Goal: Information Seeking & Learning: Learn about a topic

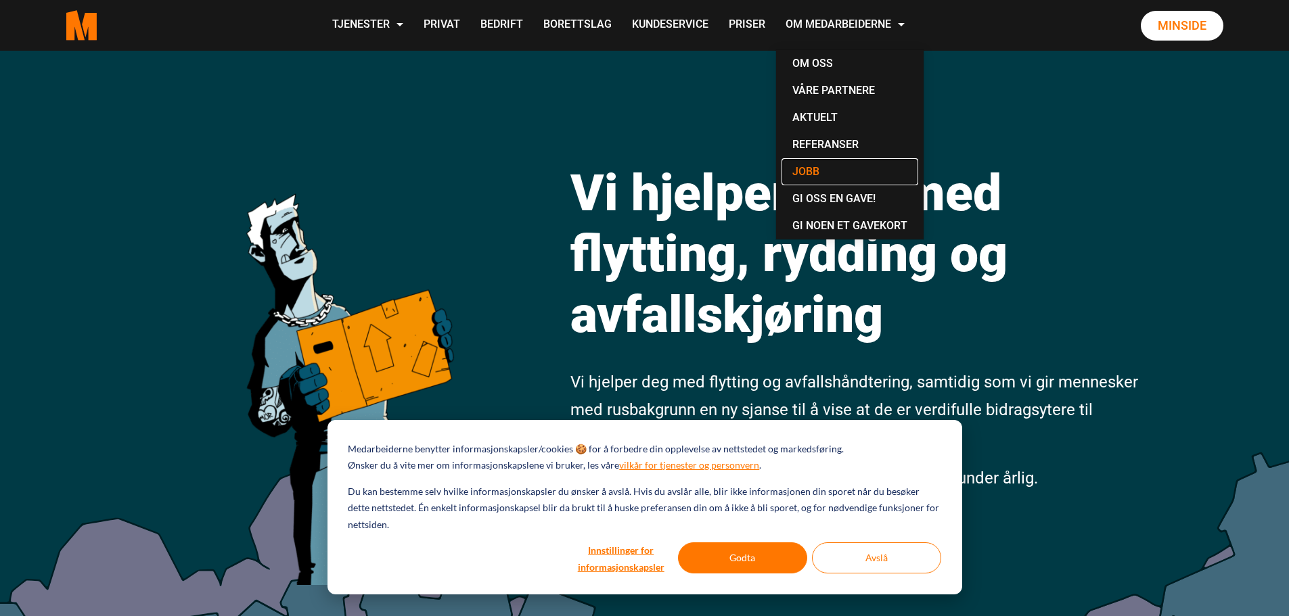
click at [828, 162] on link "Jobb" at bounding box center [849, 171] width 137 height 27
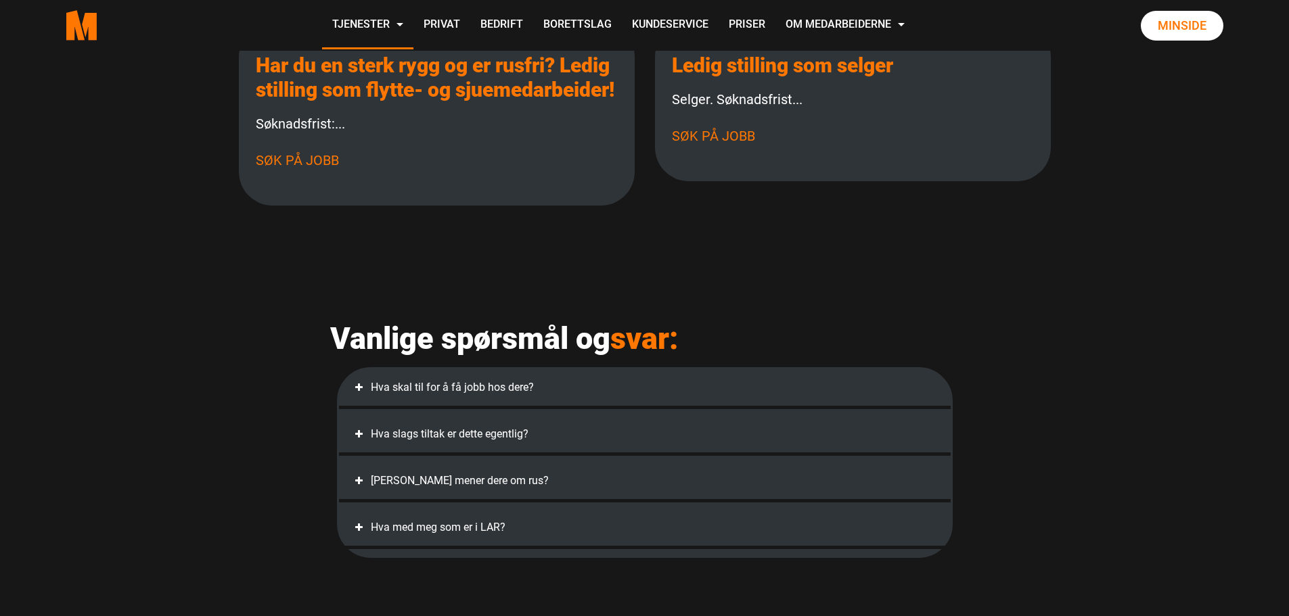
scroll to position [316, 0]
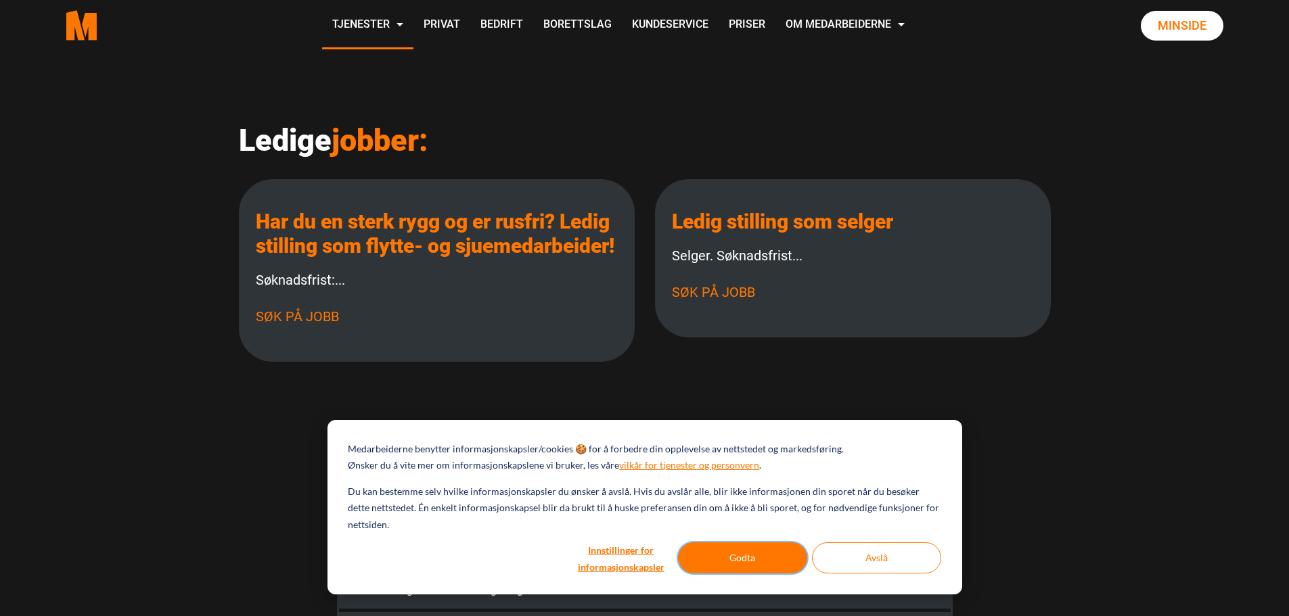
click at [785, 559] on button "Godta" at bounding box center [742, 558] width 129 height 31
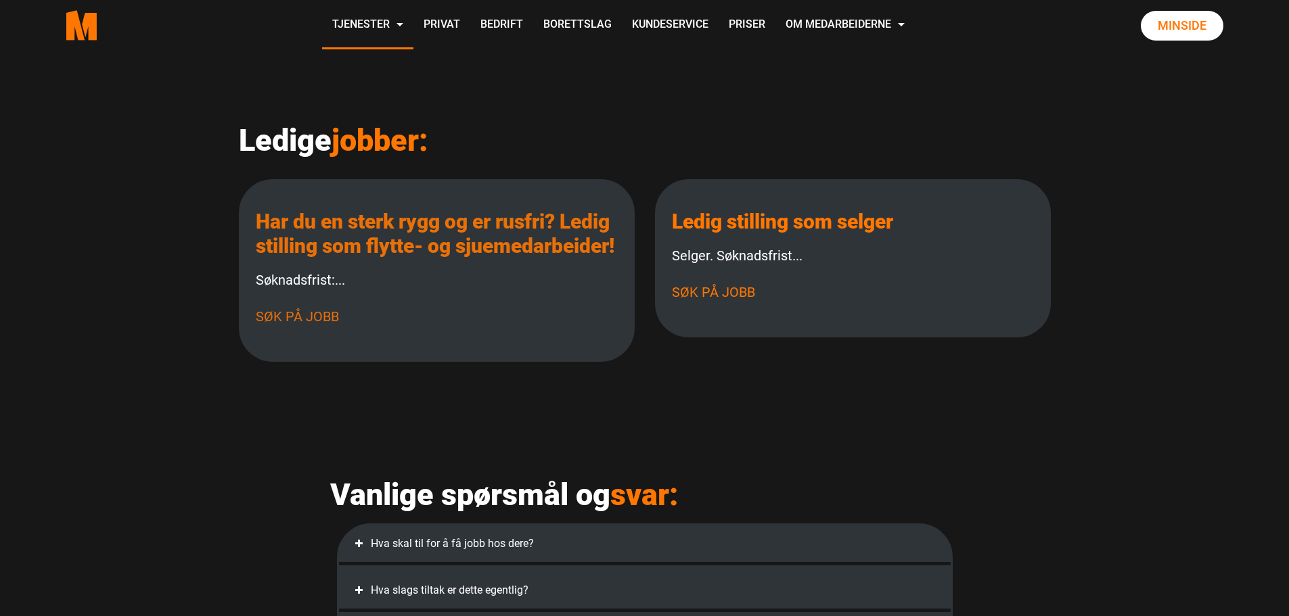
scroll to position [0, 0]
click at [771, 224] on link "Ledig stilling som selger" at bounding box center [782, 222] width 221 height 24
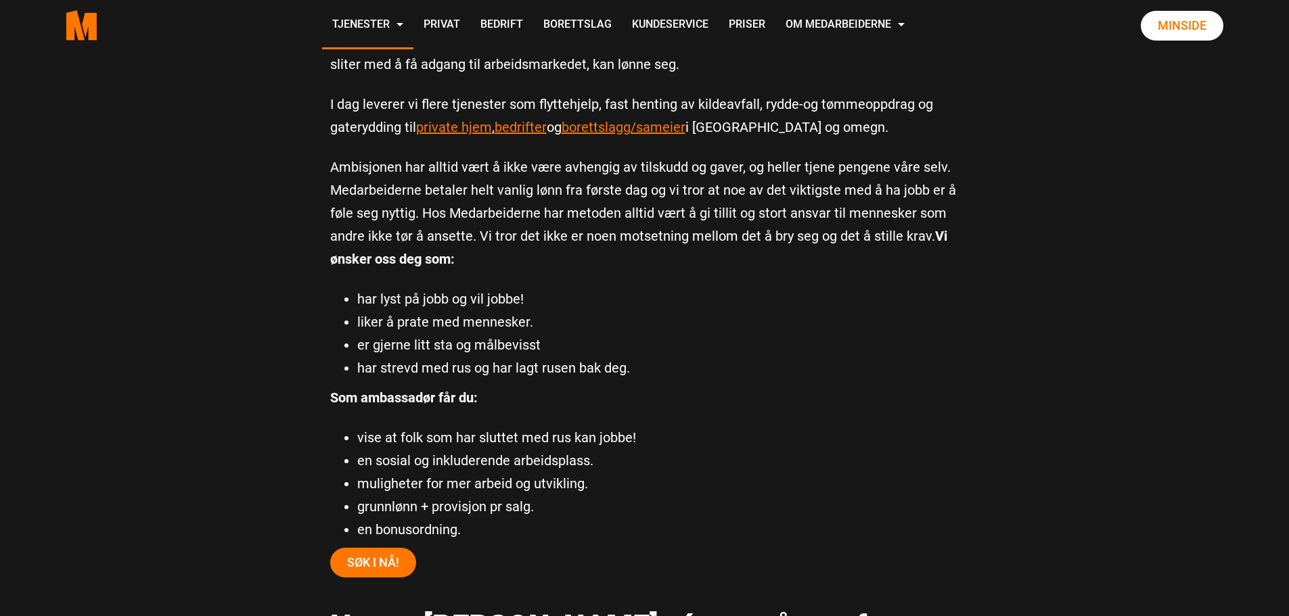
scroll to position [790, 0]
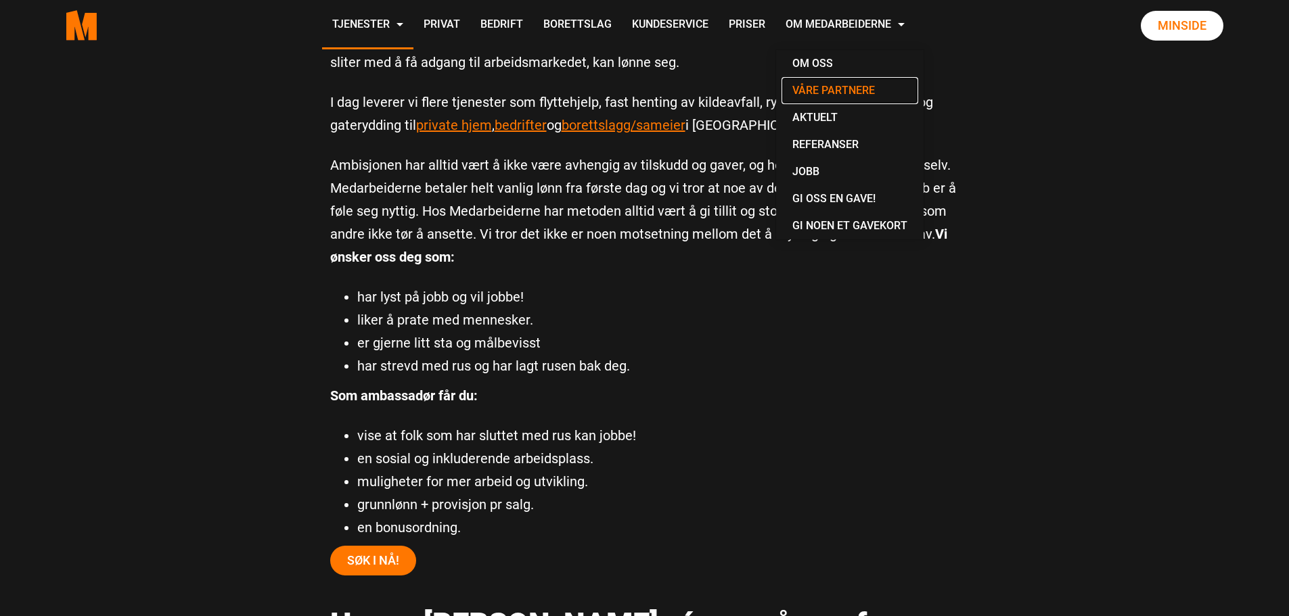
click at [848, 90] on link "Våre partnere" at bounding box center [849, 90] width 137 height 27
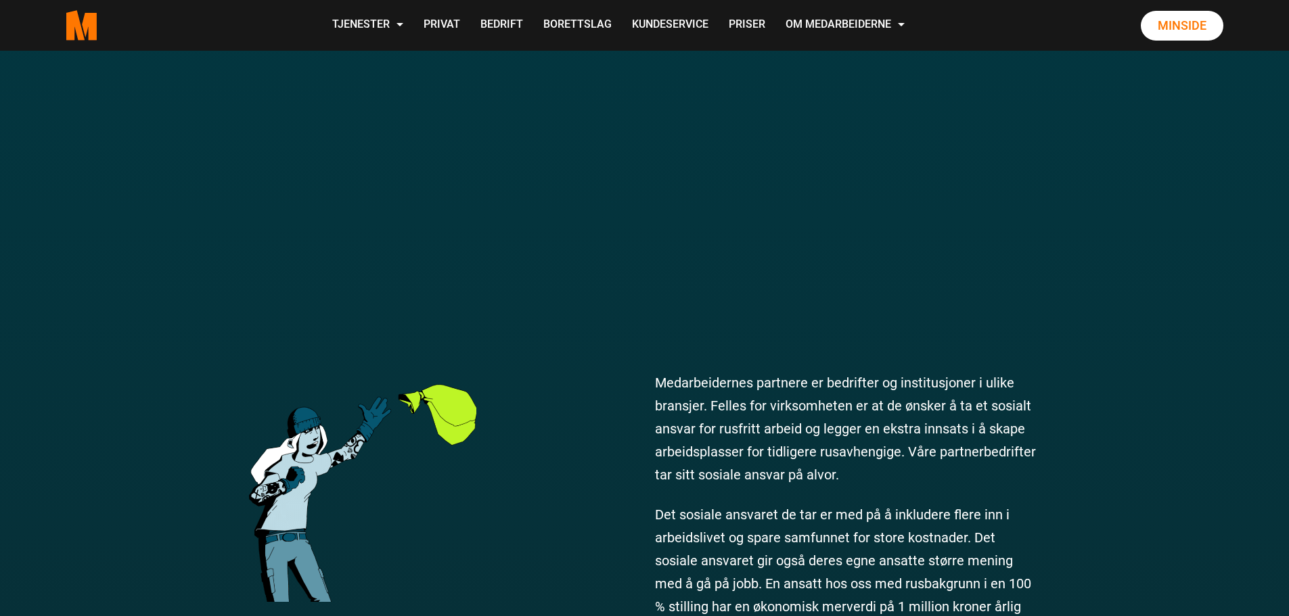
scroll to position [474, 0]
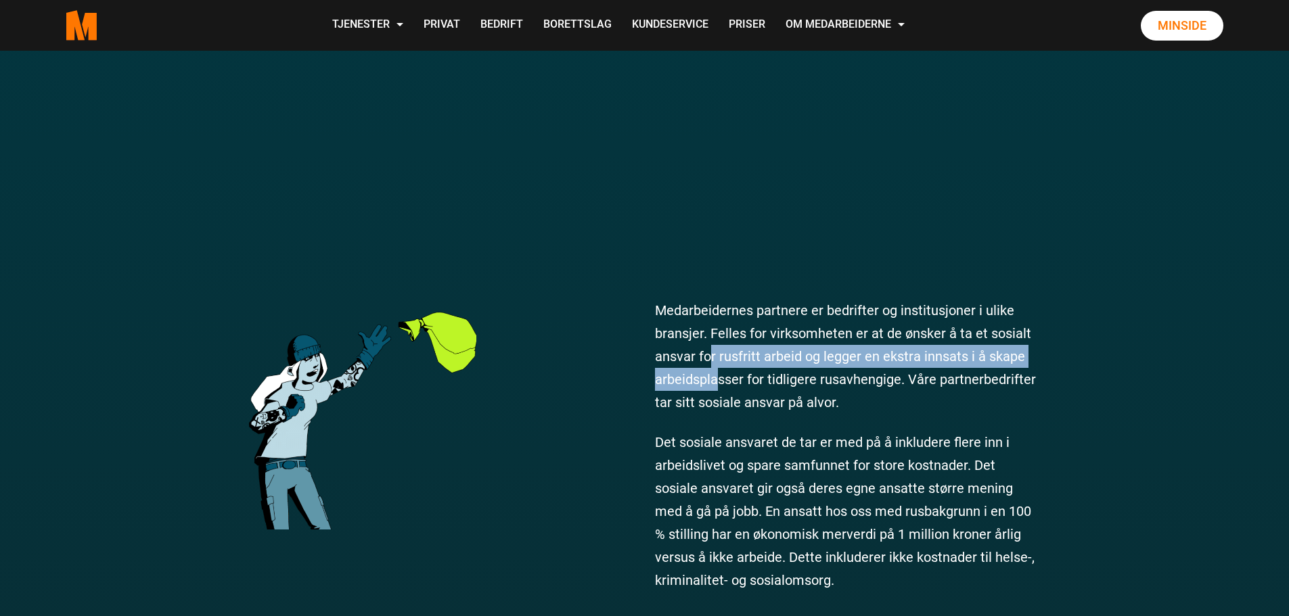
drag, startPoint x: 712, startPoint y: 361, endPoint x: 717, endPoint y: 372, distance: 12.1
click at [717, 372] on p "Medarbeidernes partnere er bedrifter og institusjoner i ulike bransjer. Felles …" at bounding box center [848, 356] width 386 height 115
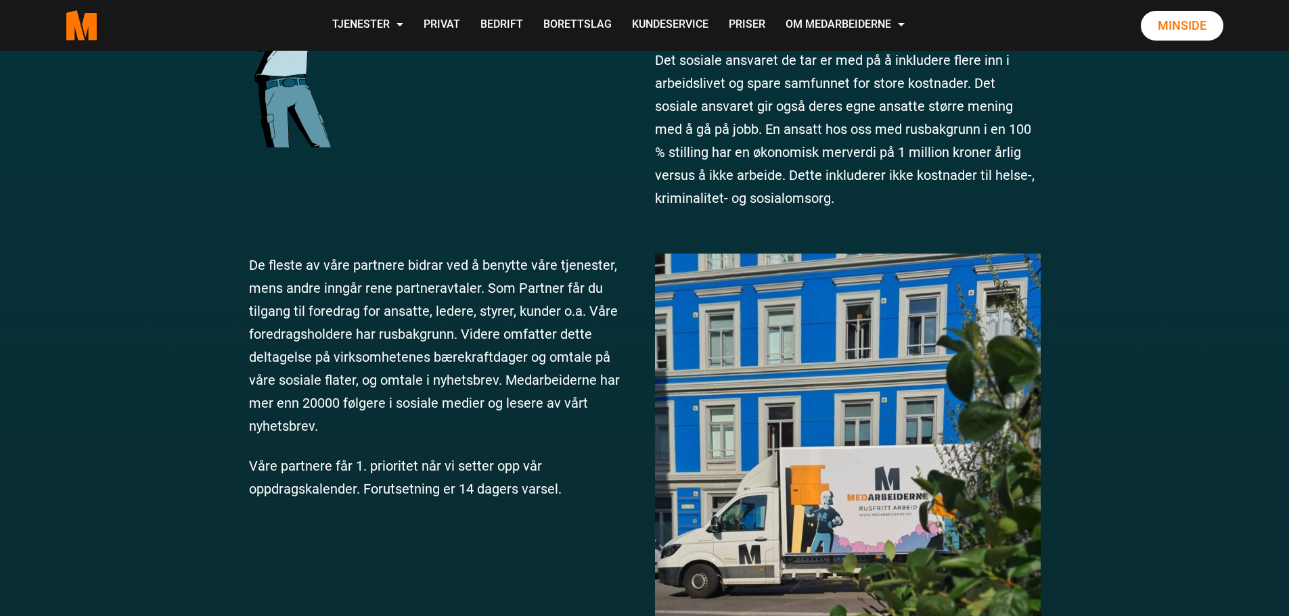
scroll to position [854, 0]
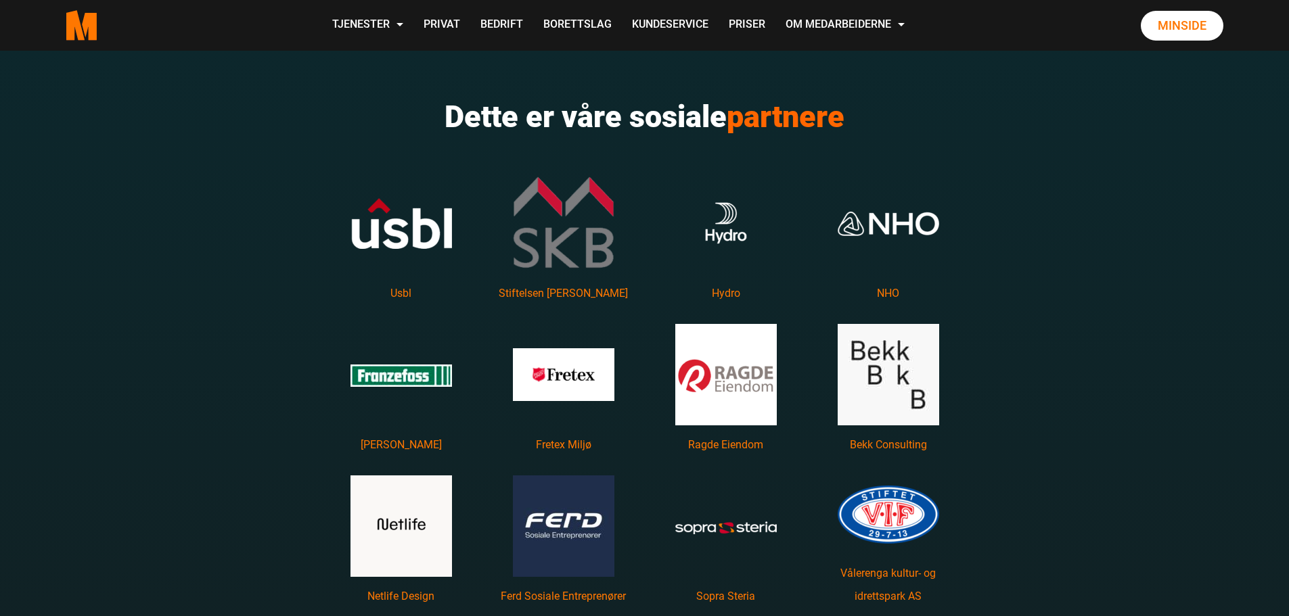
drag, startPoint x: 735, startPoint y: 407, endPoint x: 988, endPoint y: 424, distance: 252.9
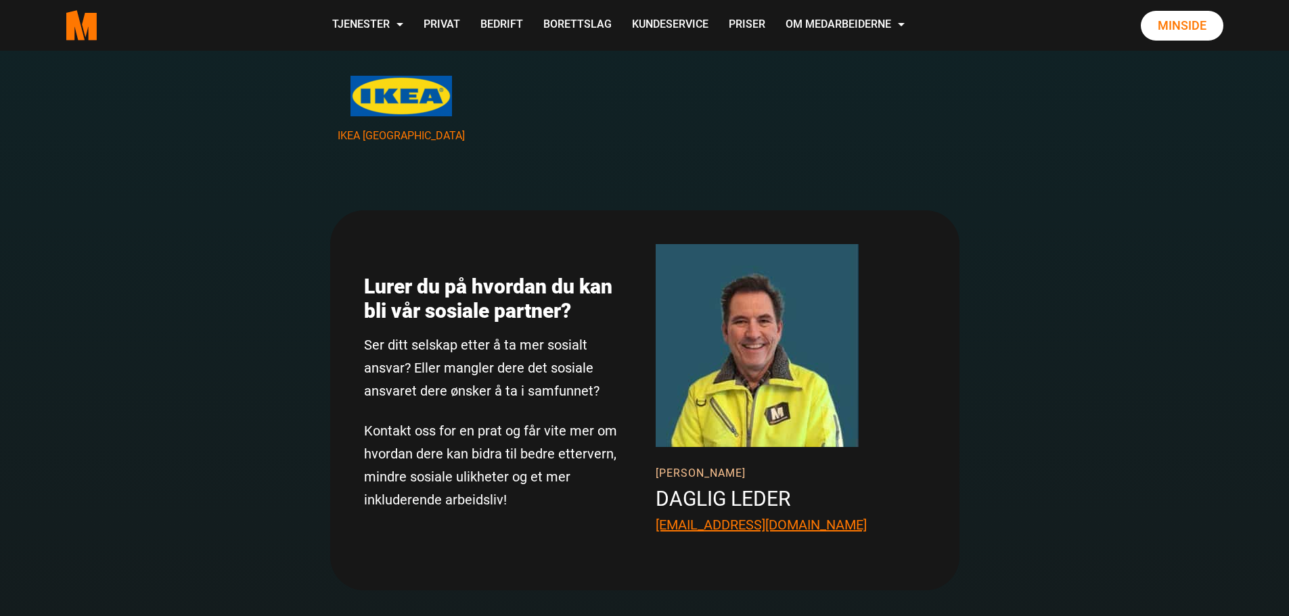
scroll to position [2454, 0]
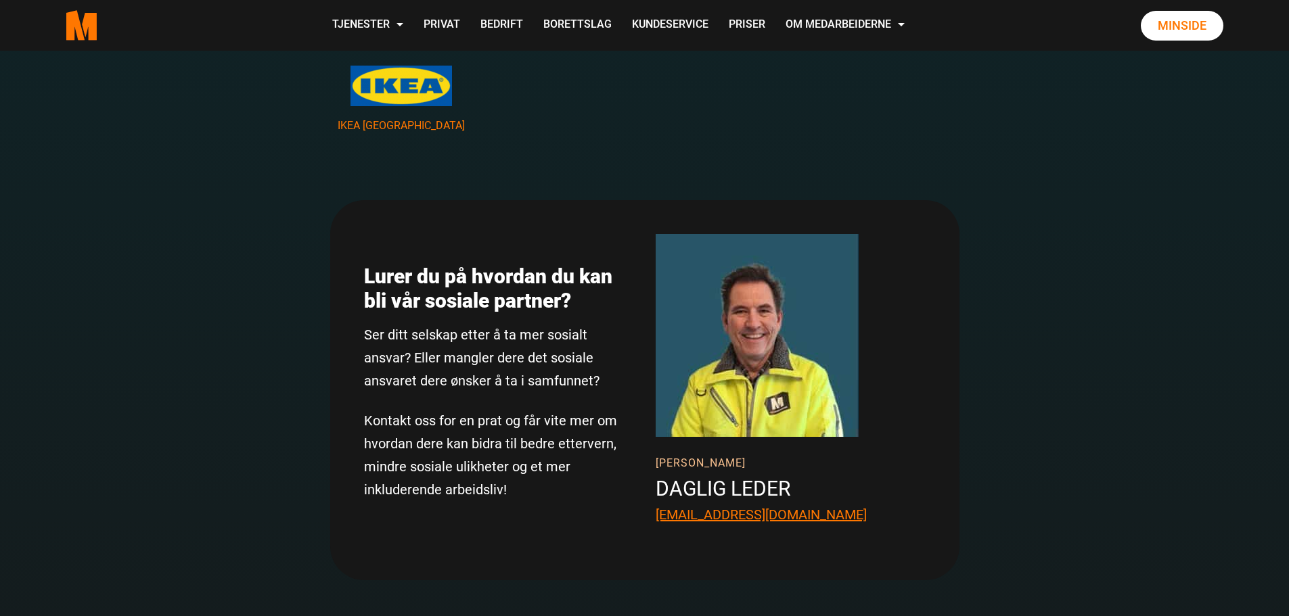
drag, startPoint x: 292, startPoint y: 366, endPoint x: 299, endPoint y: 393, distance: 28.1
drag, startPoint x: 363, startPoint y: 337, endPoint x: 497, endPoint y: 338, distance: 134.0
click at [497, 338] on p "Ser ditt selskap etter å ta mer sosialt ansvar? Eller mangler dere det sosiale …" at bounding box center [498, 357] width 269 height 69
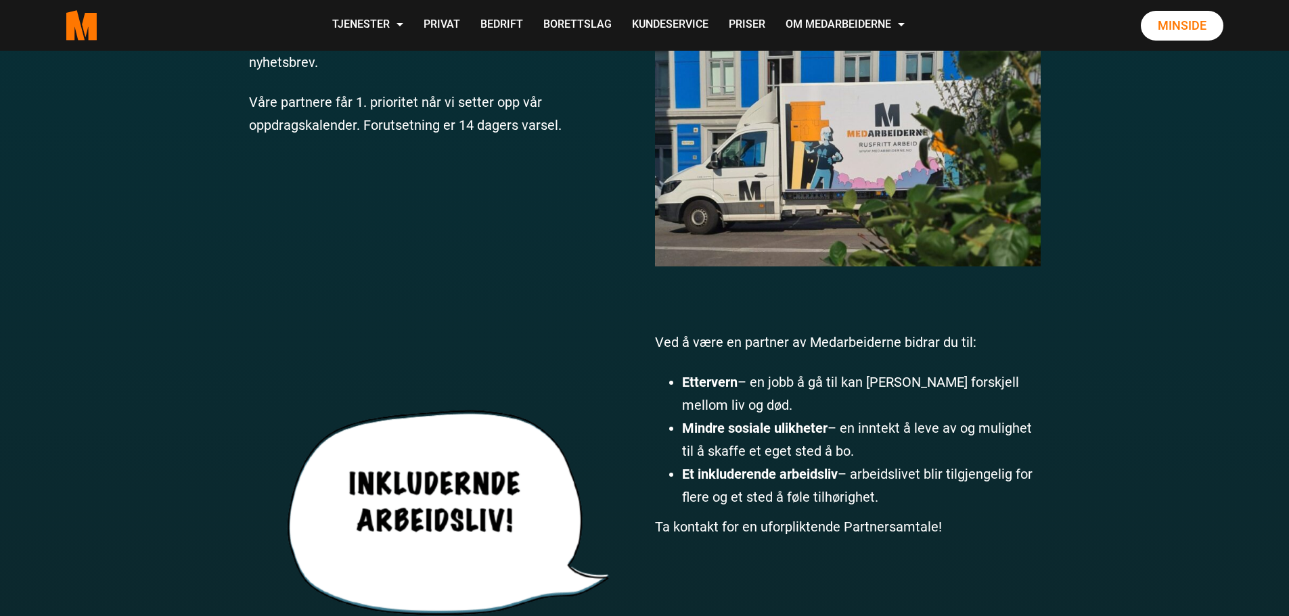
drag, startPoint x: 1111, startPoint y: 511, endPoint x: 1016, endPoint y: 396, distance: 149.5
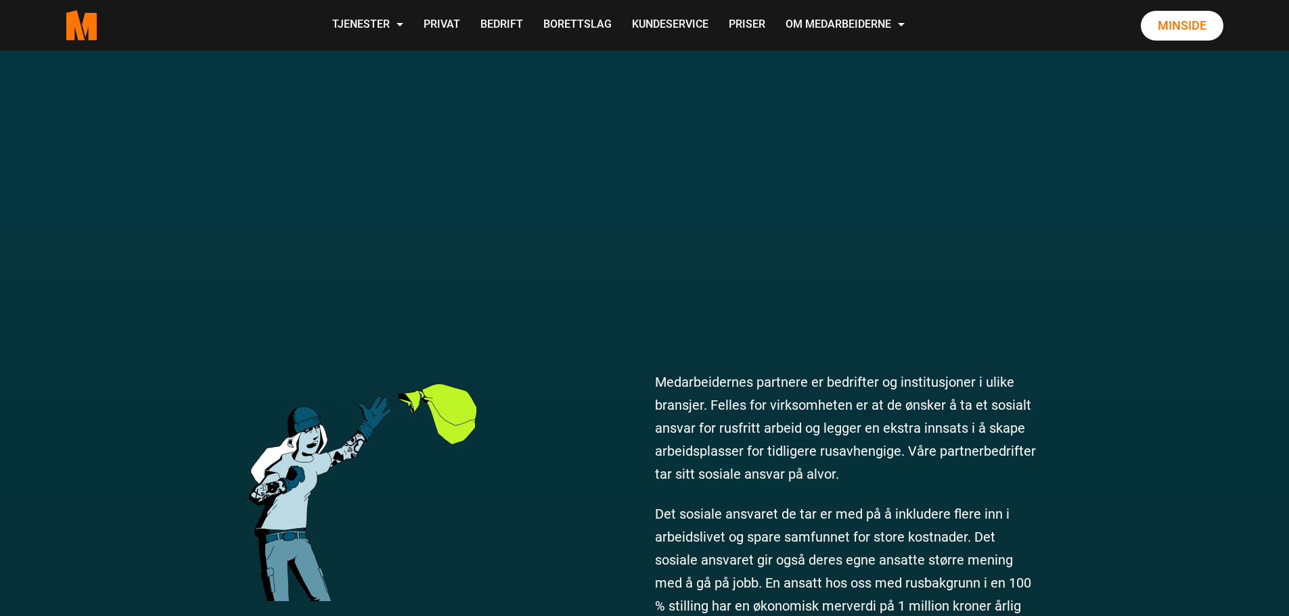
scroll to position [0, 0]
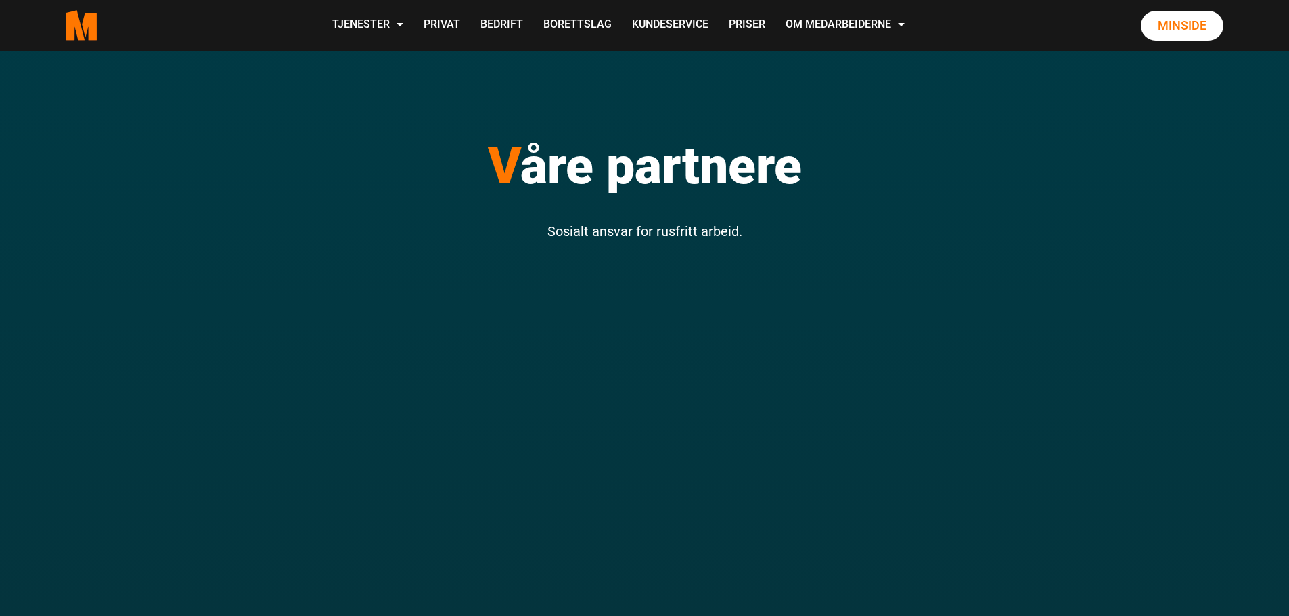
drag, startPoint x: 1121, startPoint y: 517, endPoint x: 986, endPoint y: 301, distance: 254.7
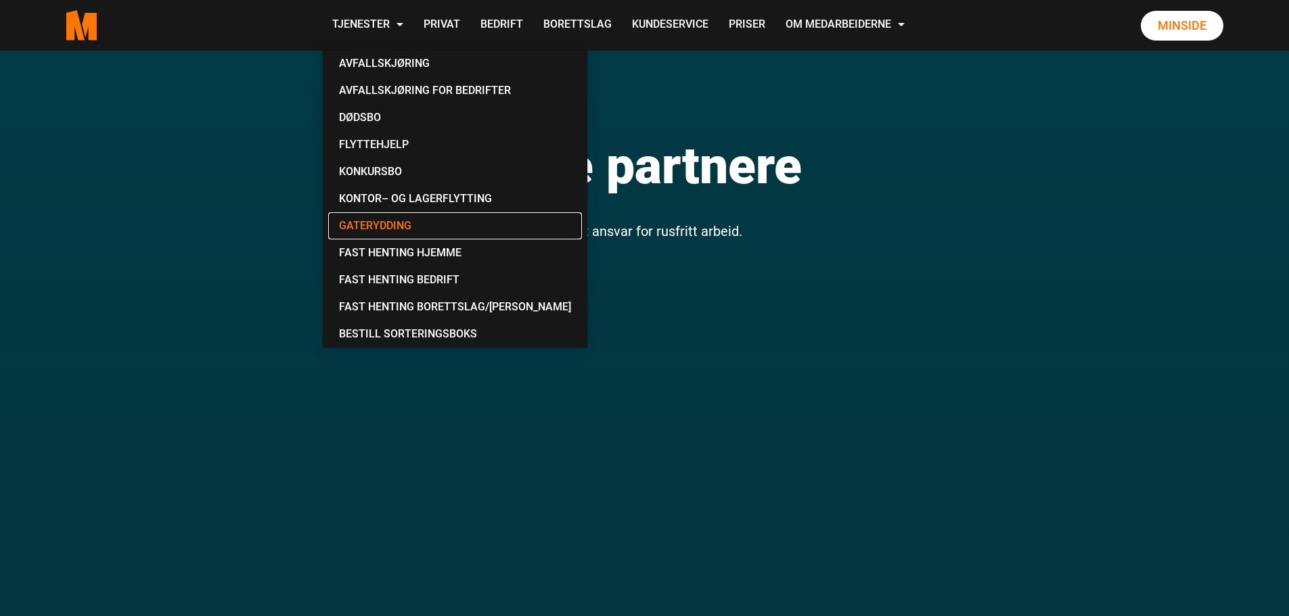
click at [398, 229] on link "Gaterydding" at bounding box center [455, 225] width 254 height 27
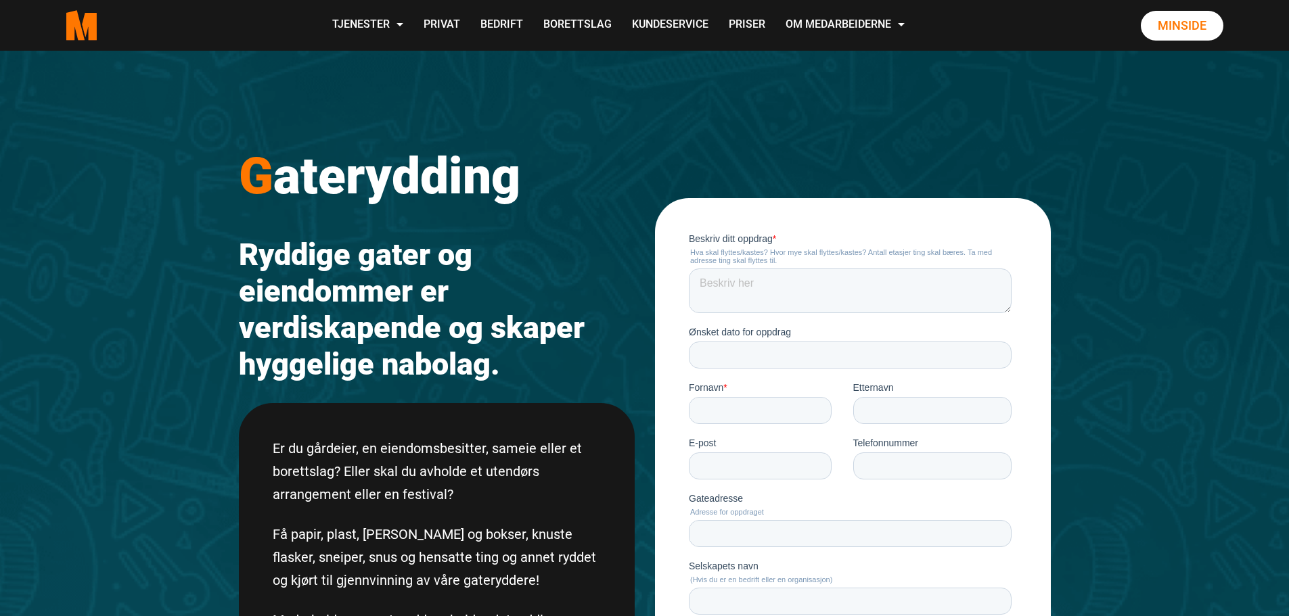
drag, startPoint x: 507, startPoint y: 346, endPoint x: 495, endPoint y: 231, distance: 115.7
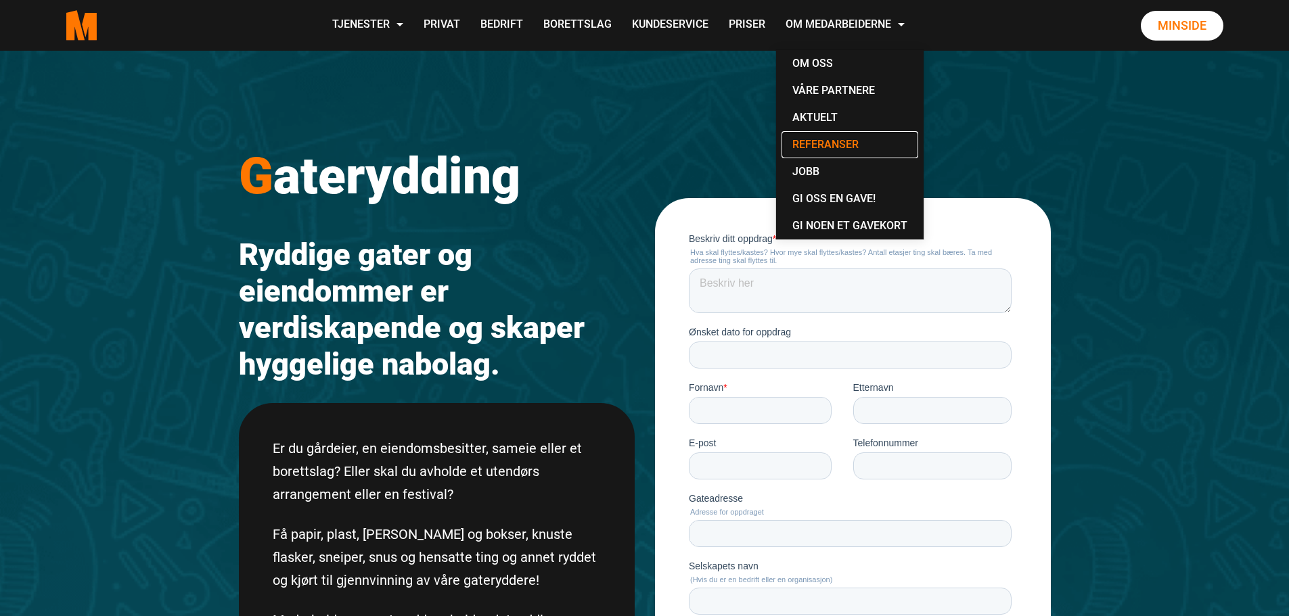
click at [833, 142] on link "Referanser" at bounding box center [849, 144] width 137 height 27
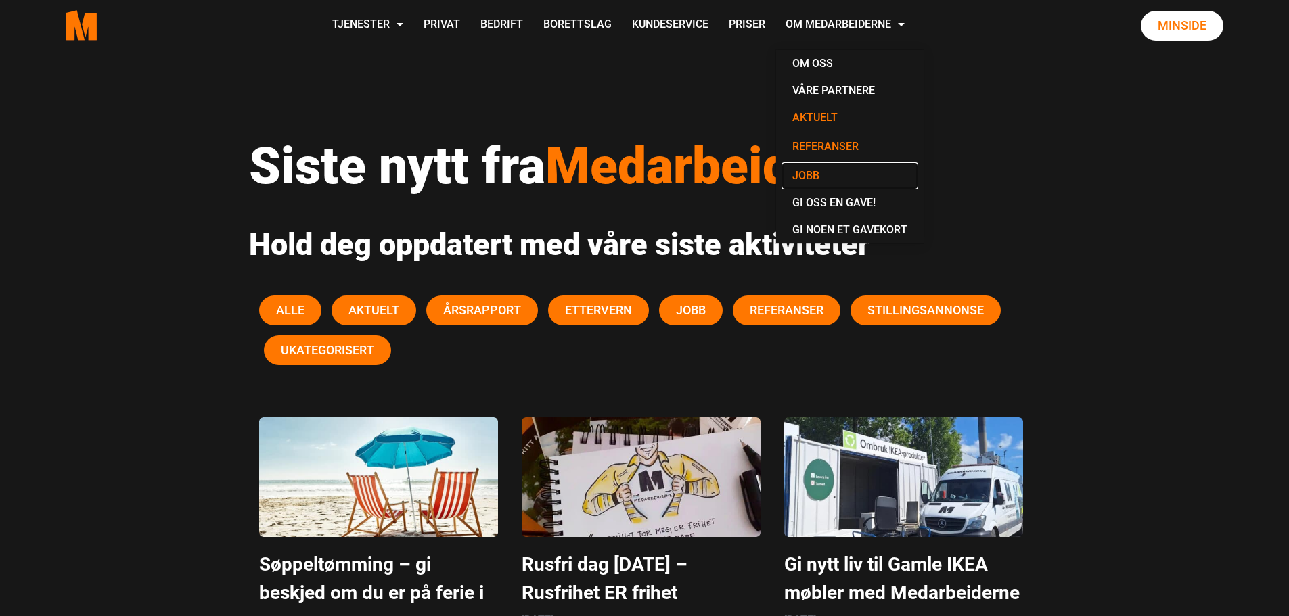
click at [813, 176] on link "Jobb" at bounding box center [849, 175] width 137 height 27
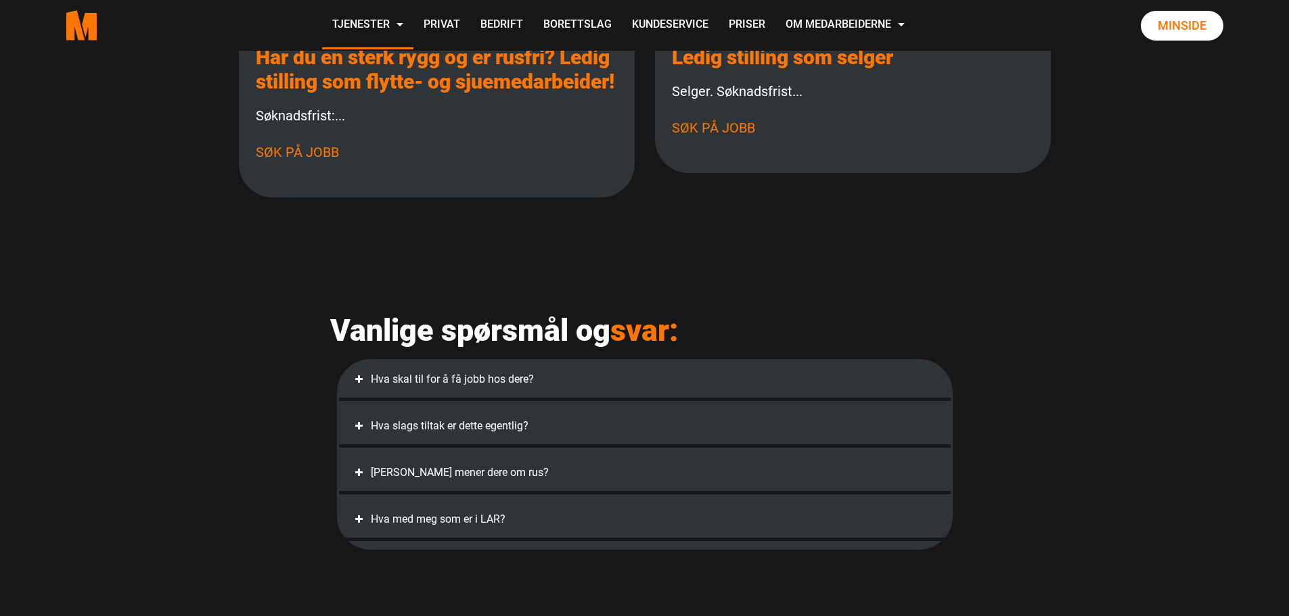
scroll to position [474, 0]
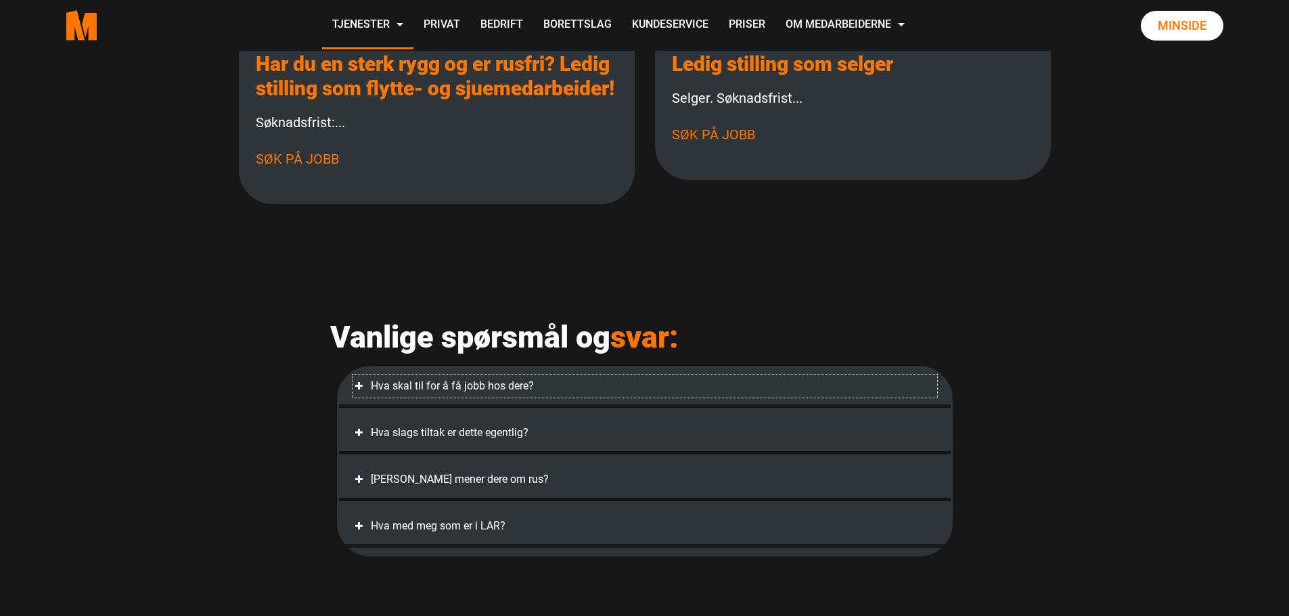
click at [466, 398] on div "Hva skal til for å få jobb hos dere?" at bounding box center [644, 386] width 585 height 23
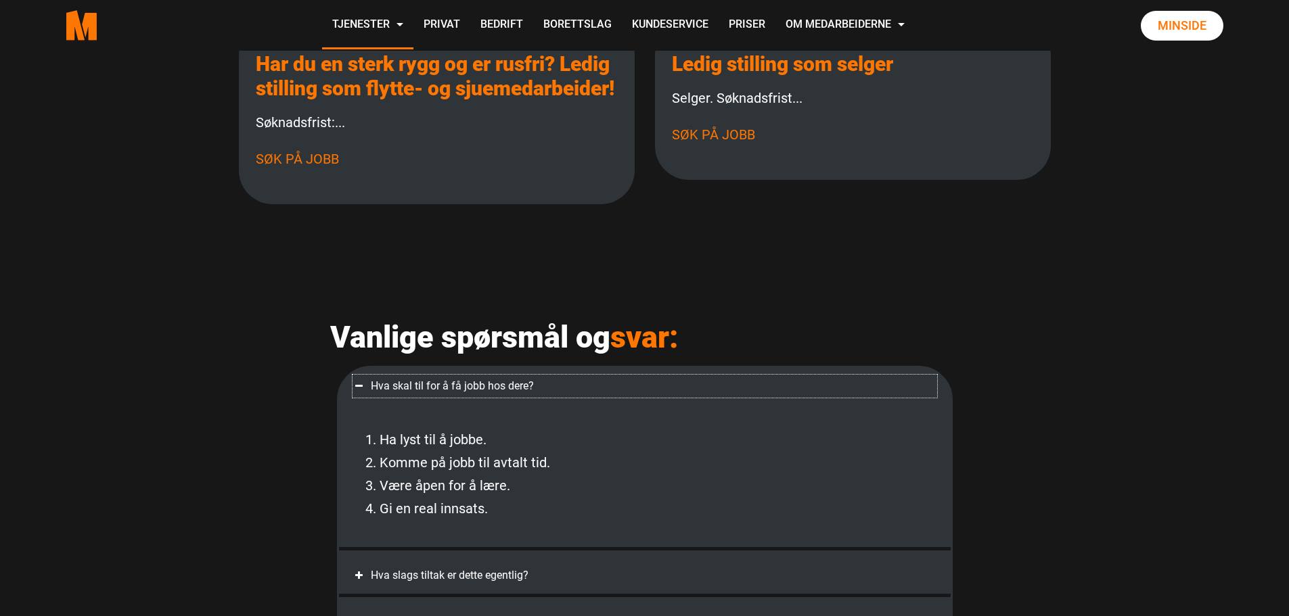
scroll to position [631, 0]
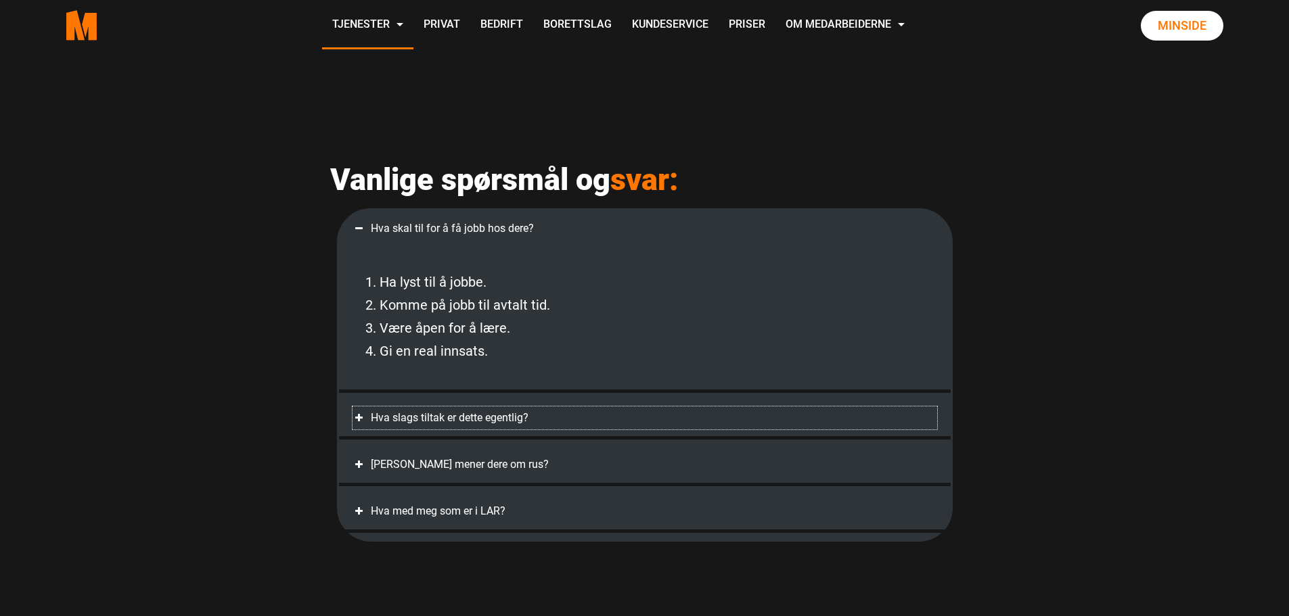
click at [476, 430] on div "Hva slags tiltak er dette egentlig?" at bounding box center [644, 418] width 585 height 23
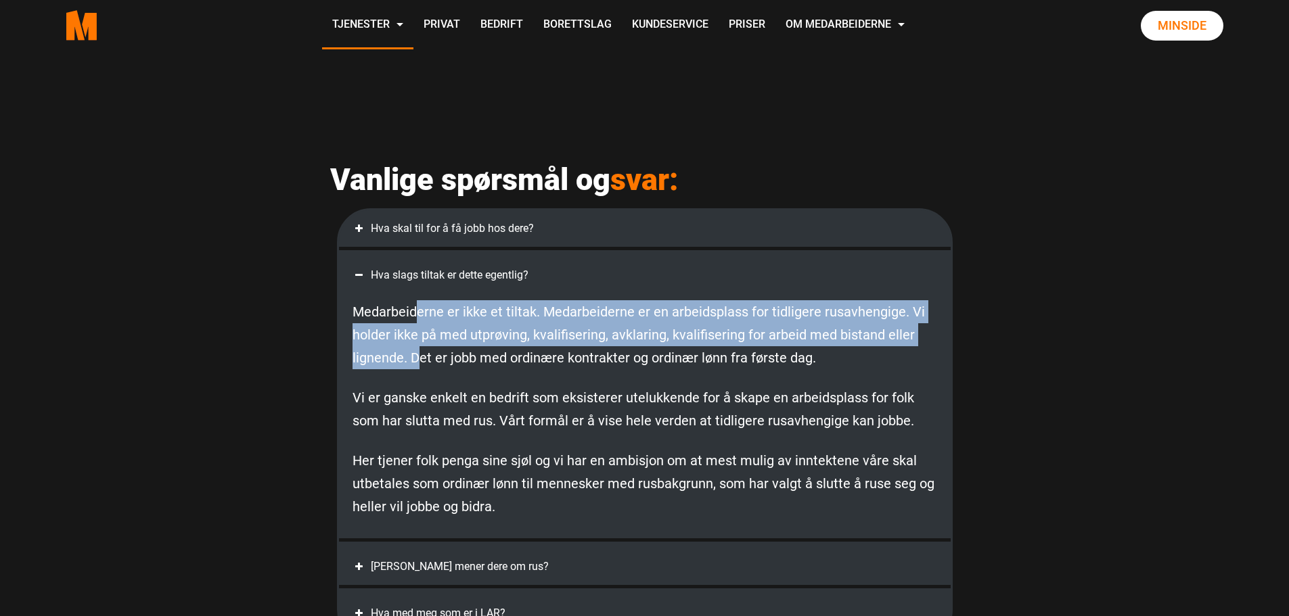
drag, startPoint x: 414, startPoint y: 336, endPoint x: 417, endPoint y: 373, distance: 38.0
click at [417, 373] on div "Medarbeiderne er ikke et tiltak. Medarbeiderne er en arbeidsplass for tidligere…" at bounding box center [644, 409] width 585 height 245
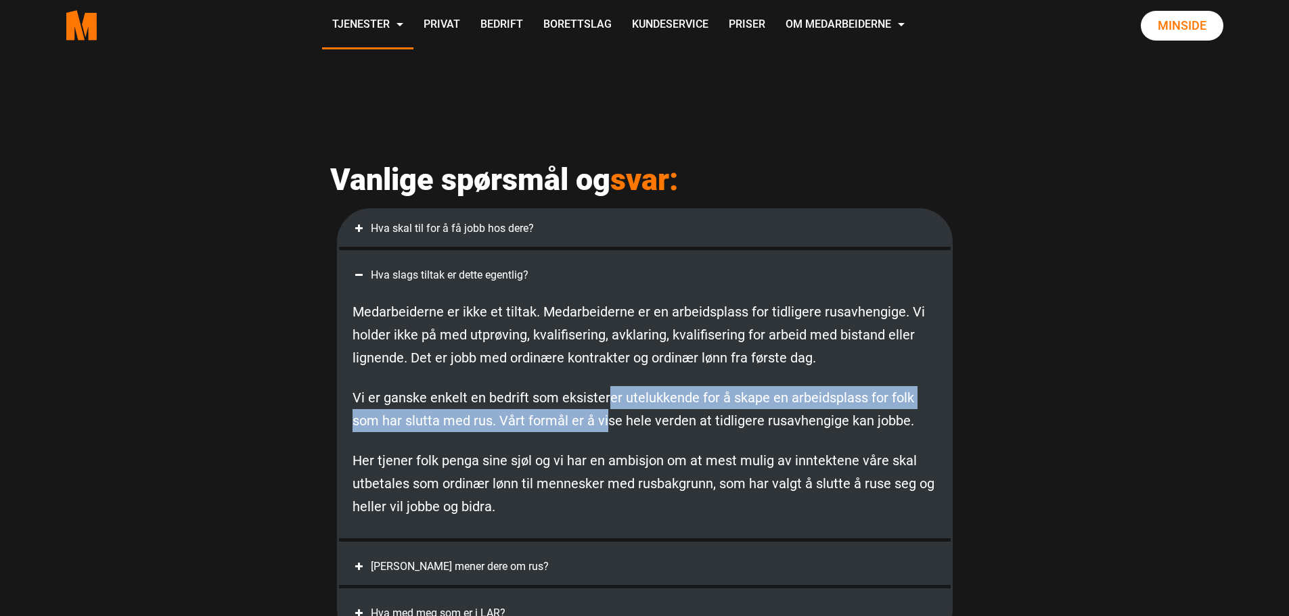
drag, startPoint x: 606, startPoint y: 424, endPoint x: 608, endPoint y: 437, distance: 13.7
click at [608, 432] on p "Vi er ganske enkelt en bedrift som eksisterer utelukkende for å skape en arbeid…" at bounding box center [644, 409] width 585 height 46
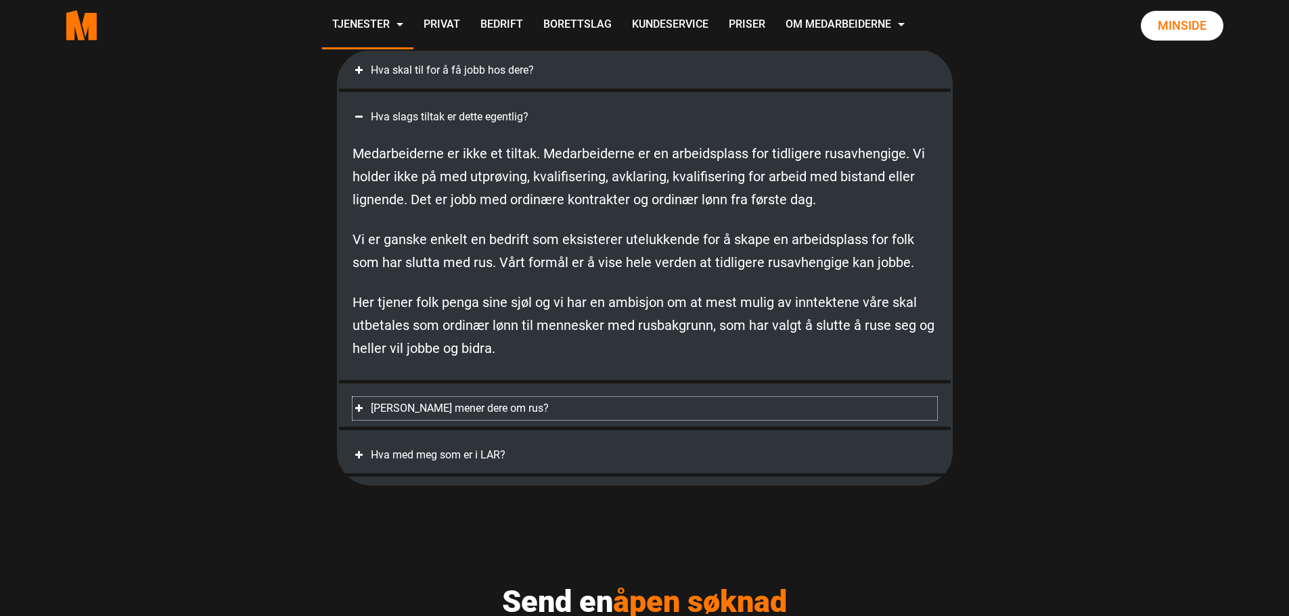
click at [576, 420] on div "Hva mener dere om rus?" at bounding box center [644, 408] width 585 height 23
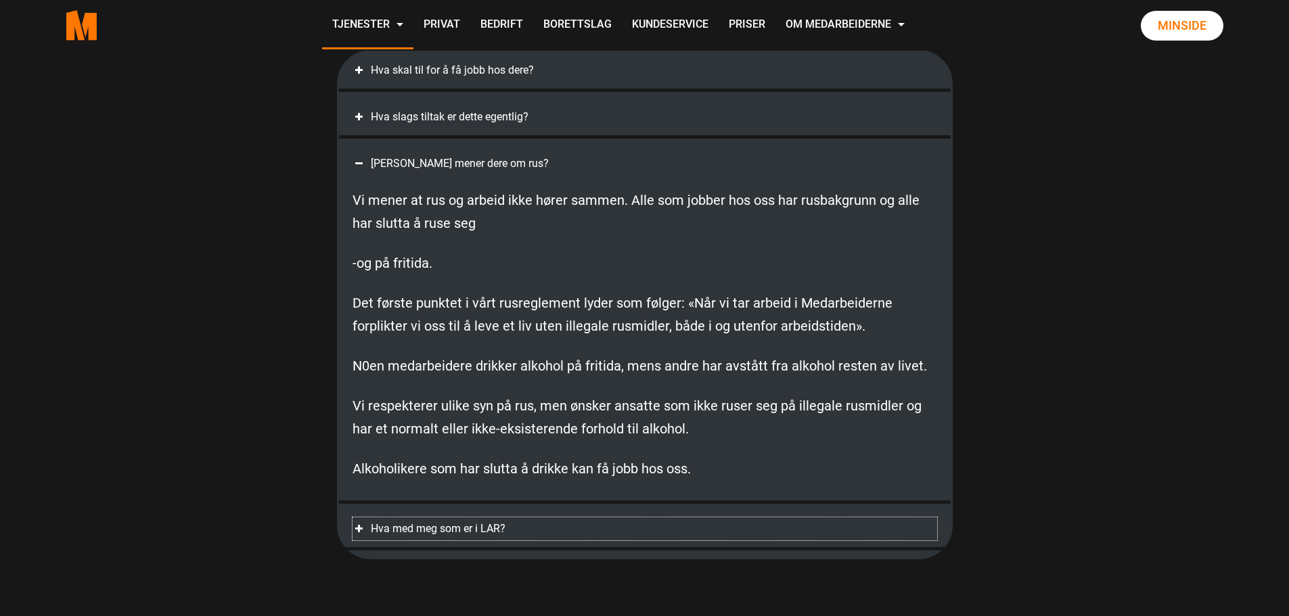
click at [535, 541] on div "Hva med meg som er i LAR?" at bounding box center [644, 529] width 585 height 23
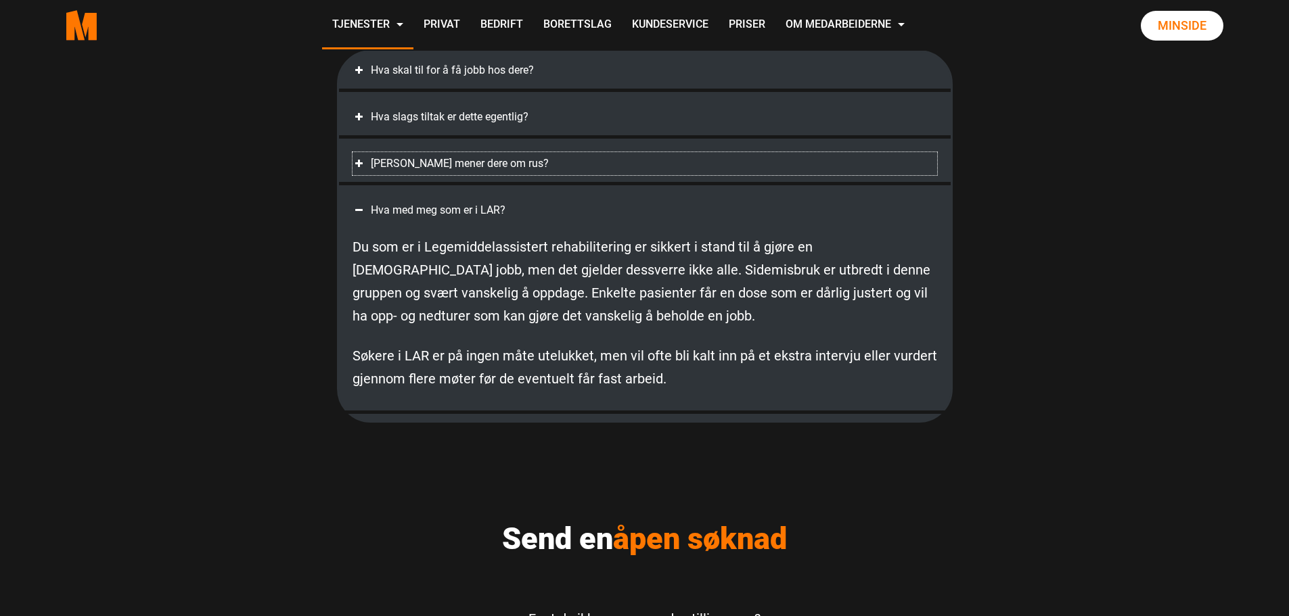
click at [451, 175] on div "Hva mener dere om rus?" at bounding box center [644, 163] width 585 height 23
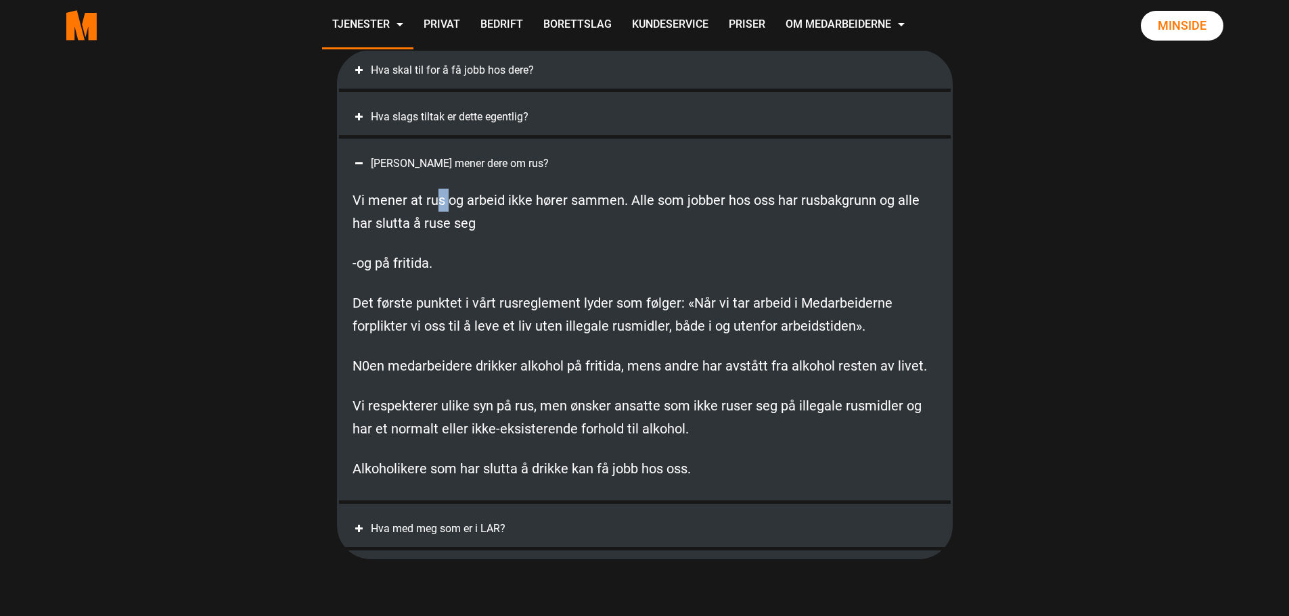
drag, startPoint x: 439, startPoint y: 223, endPoint x: 447, endPoint y: 233, distance: 12.5
click at [447, 233] on div "Vi mener at rus og arbeid ikke hører sammen. Alle som jobber hos oss har rusbak…" at bounding box center [644, 334] width 585 height 319
drag, startPoint x: 428, startPoint y: 328, endPoint x: 442, endPoint y: 334, distance: 15.5
click at [442, 334] on p "Det første punktet i vårt rusreglement lyder som følger: «Når vi tar arbeid i M…" at bounding box center [644, 315] width 585 height 46
click at [514, 541] on div "Hva med meg som er i LAR?" at bounding box center [644, 529] width 585 height 23
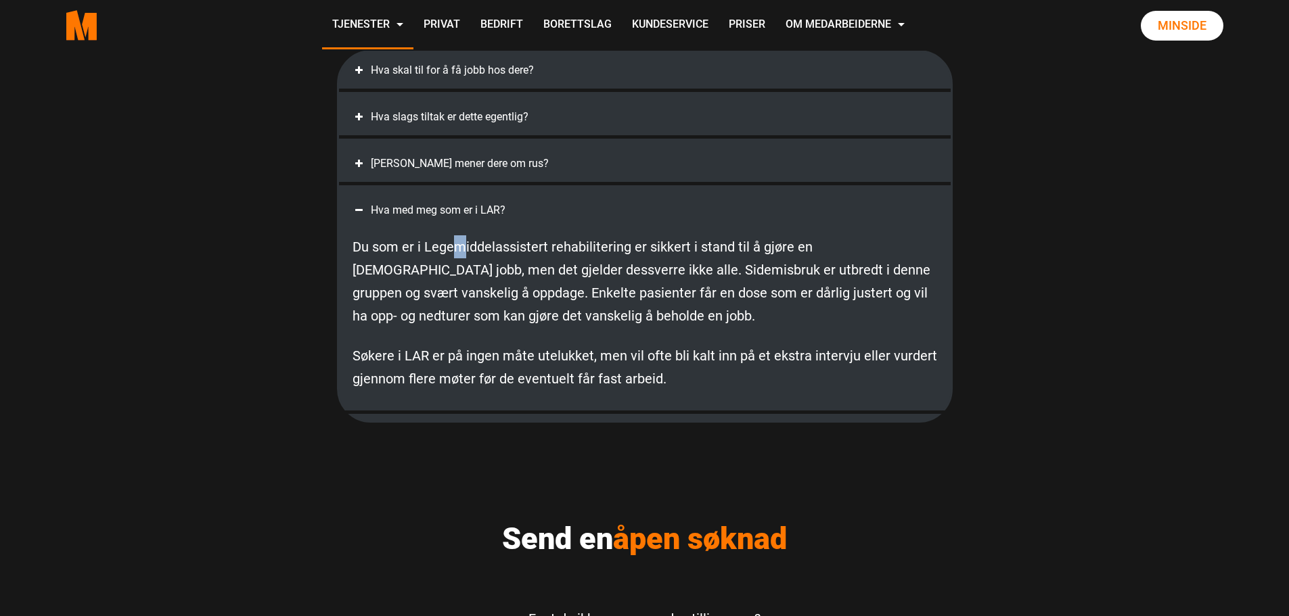
drag, startPoint x: 449, startPoint y: 270, endPoint x: 461, endPoint y: 282, distance: 17.2
click at [461, 282] on div "Du som er i Legemiddelassistert rehabilitering er sikkert i stand til å gjøre e…" at bounding box center [644, 313] width 585 height 182
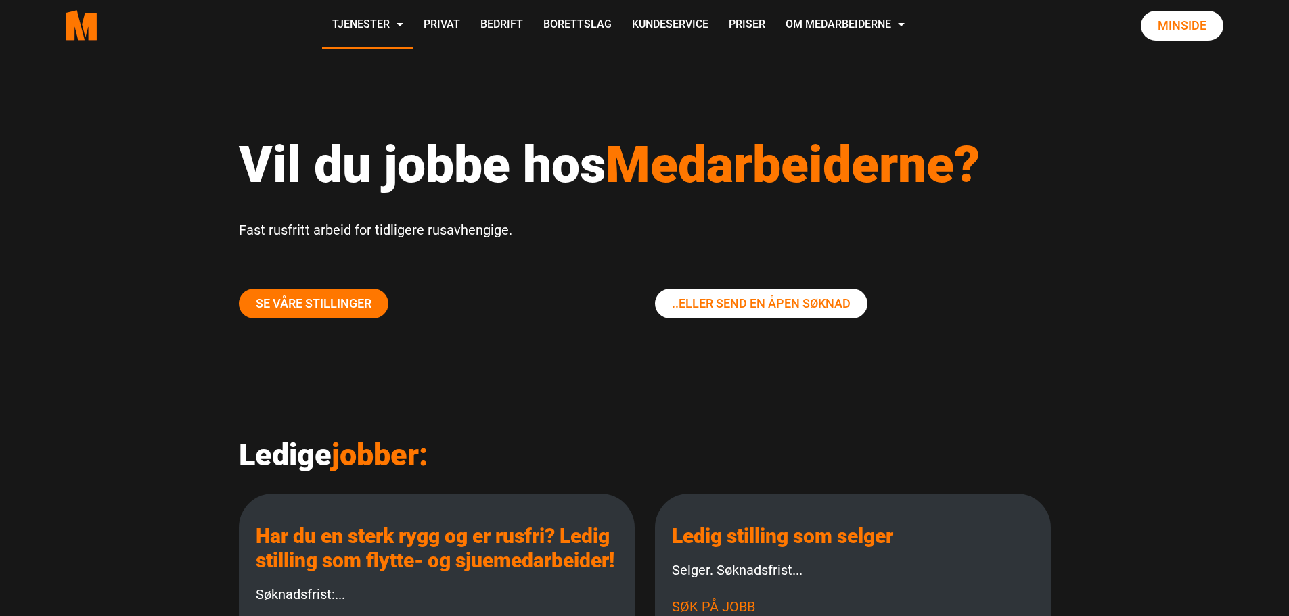
scroll to position [0, 0]
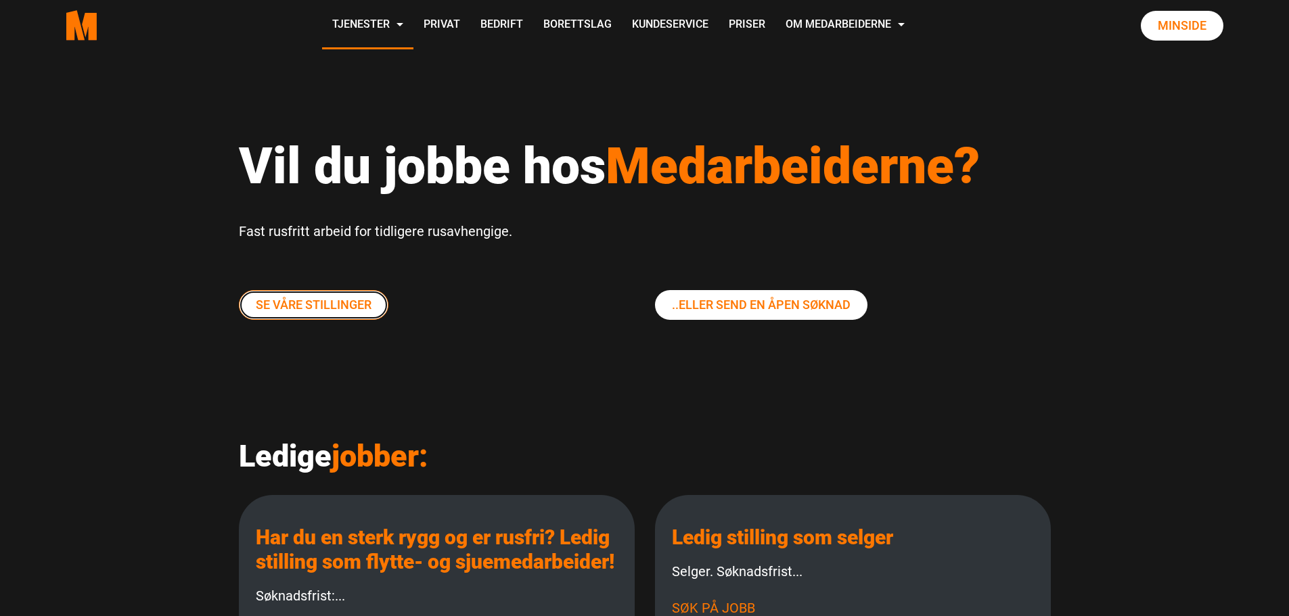
click at [353, 315] on link "Se våre stillinger" at bounding box center [314, 305] width 150 height 30
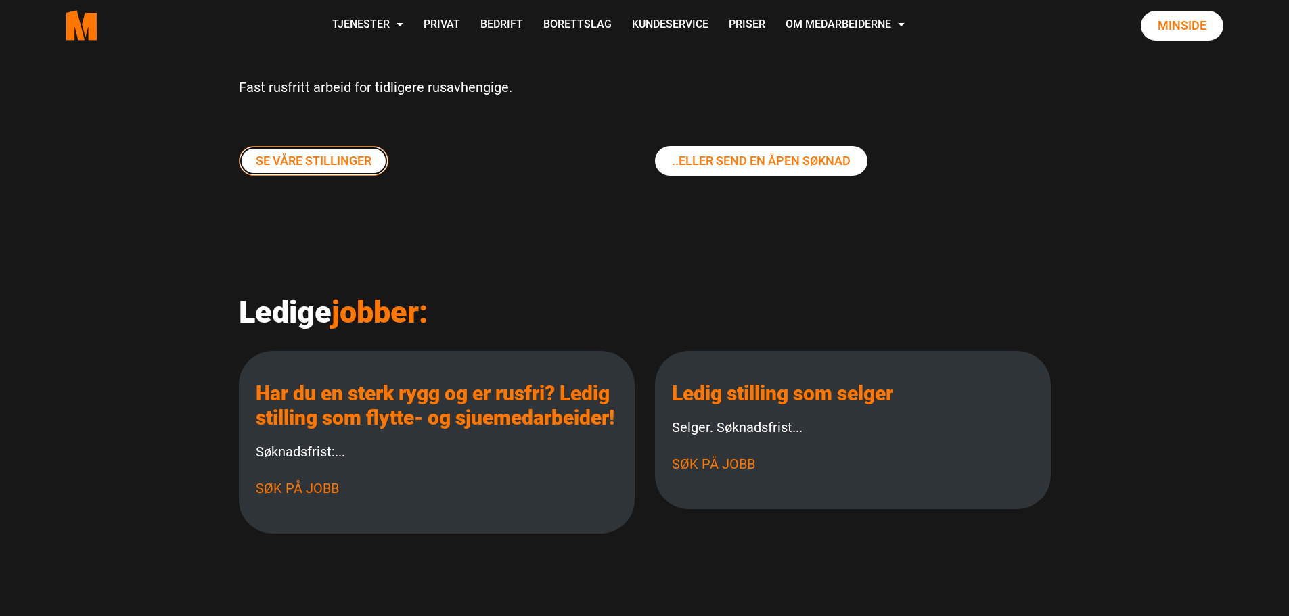
scroll to position [158, 0]
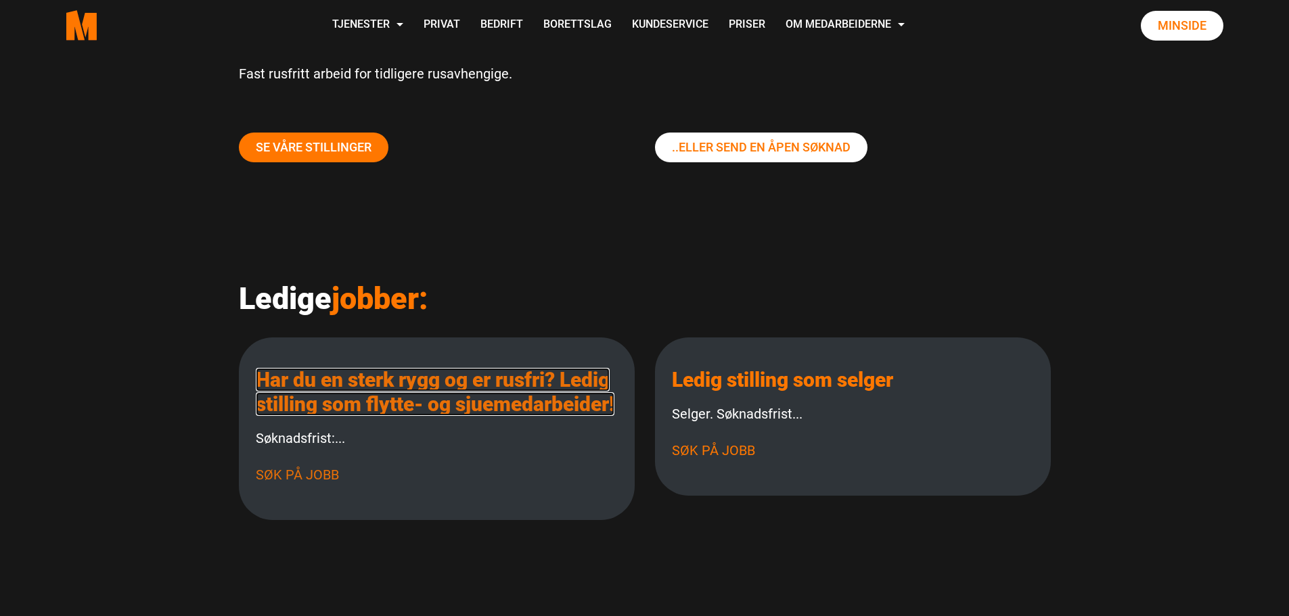
click at [367, 416] on link "Har du en sterk rygg og er rusfri? Ledig stilling som flytte- og sjuemedarbeide…" at bounding box center [435, 392] width 359 height 48
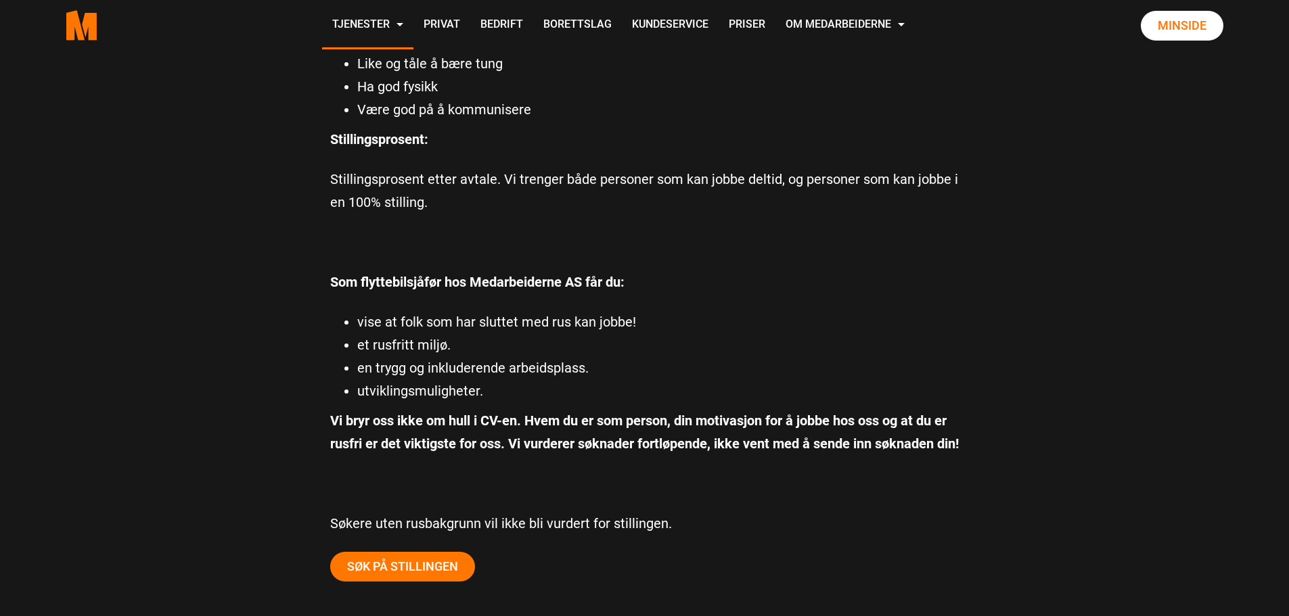
scroll to position [1111, 0]
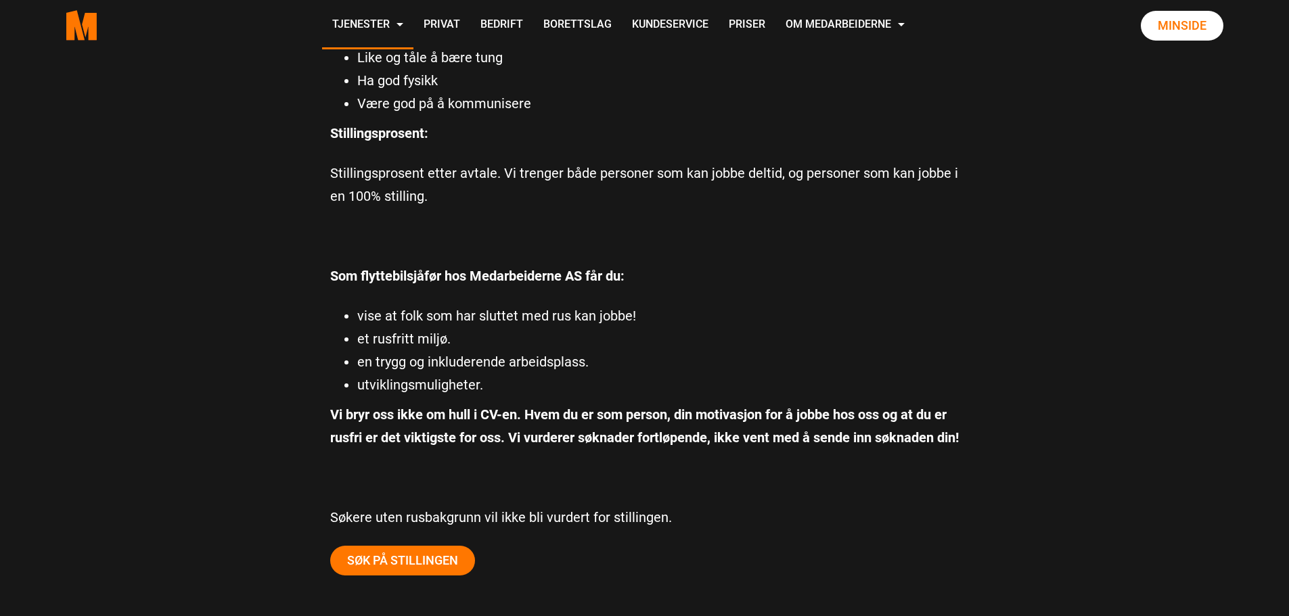
drag, startPoint x: 290, startPoint y: 283, endPoint x: 283, endPoint y: 302, distance: 20.1
